Goal: Information Seeking & Learning: Learn about a topic

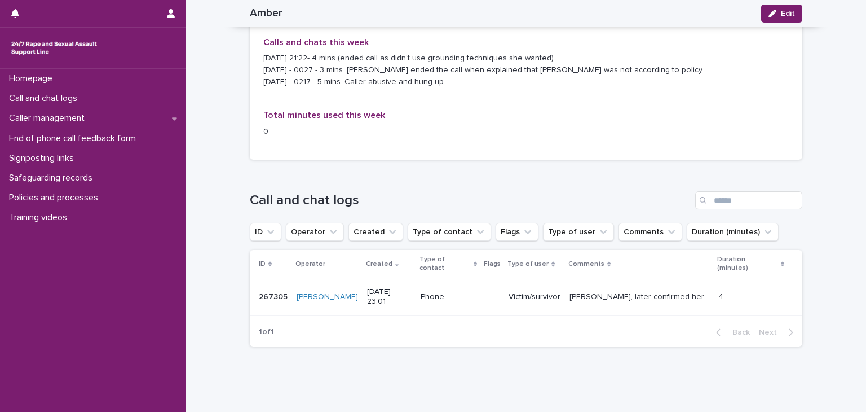
scroll to position [1169, 0]
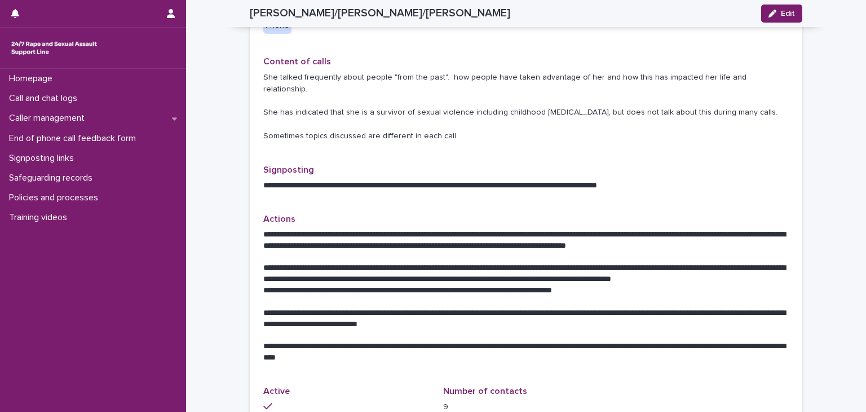
scroll to position [509, 0]
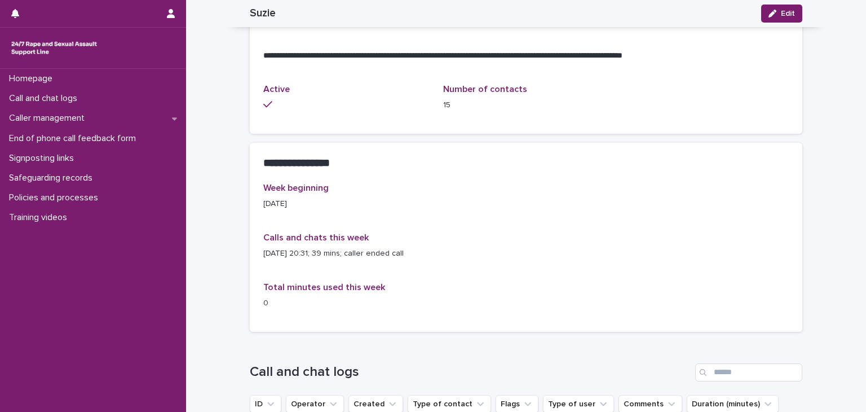
scroll to position [620, 0]
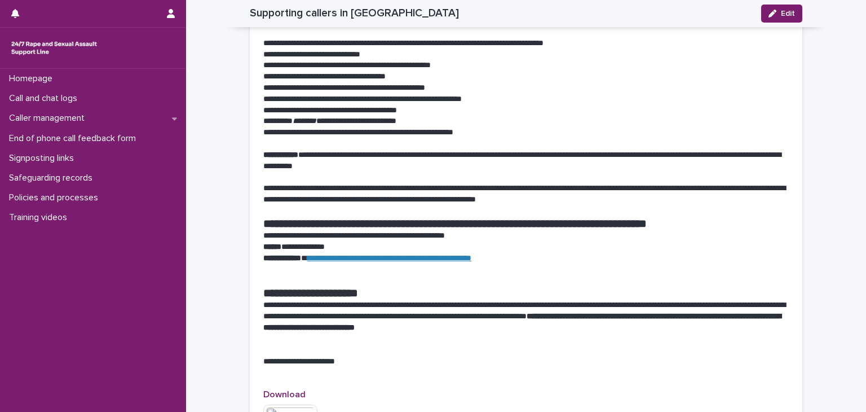
scroll to position [790, 0]
